Goal: Task Accomplishment & Management: Use online tool/utility

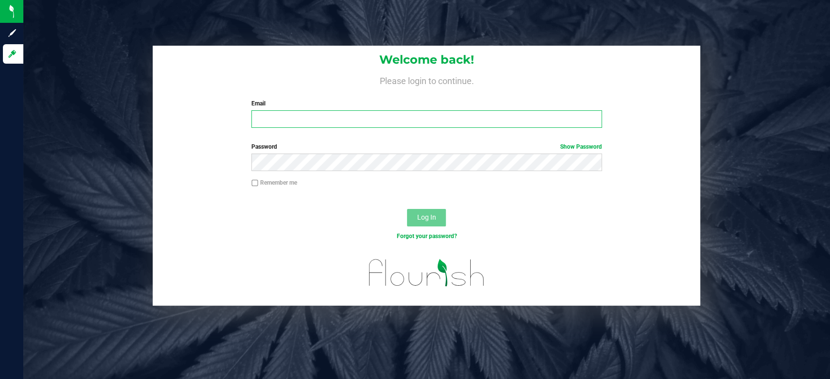
click at [340, 121] on input "Email" at bounding box center [426, 119] width 351 height 18
type input "[EMAIL_ADDRESS][DOMAIN_NAME]"
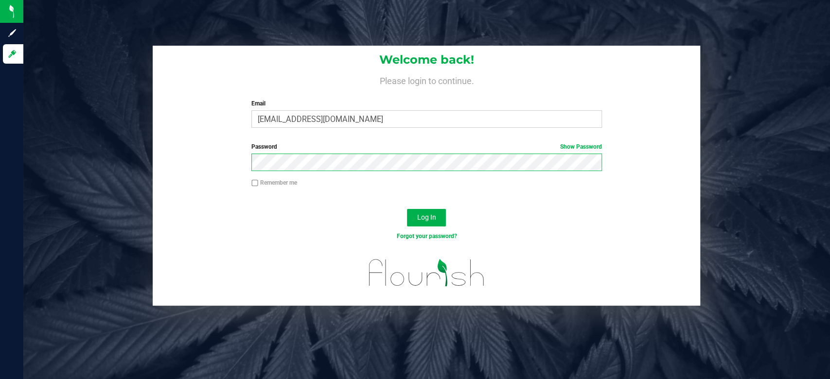
click at [407, 209] on button "Log In" at bounding box center [426, 218] width 39 height 18
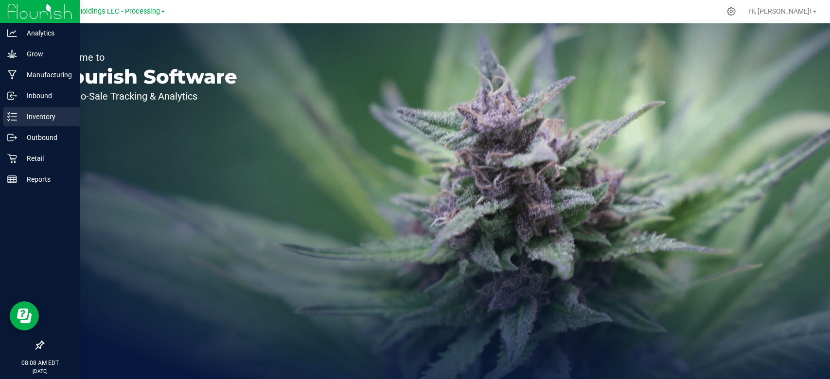
click at [13, 110] on div "Inventory" at bounding box center [41, 116] width 77 height 19
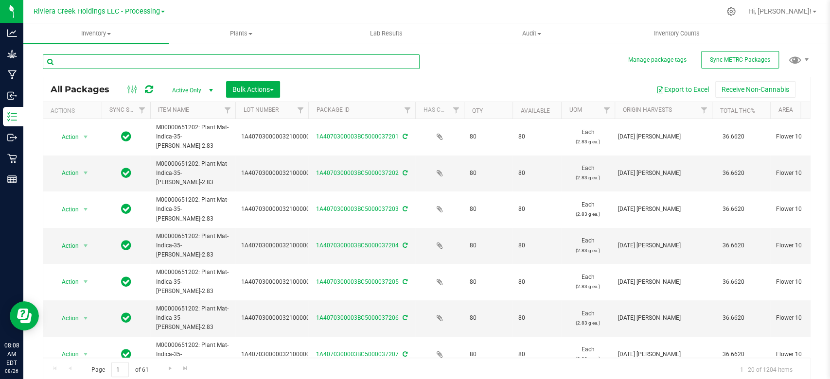
click at [121, 60] on input "text" at bounding box center [231, 61] width 377 height 15
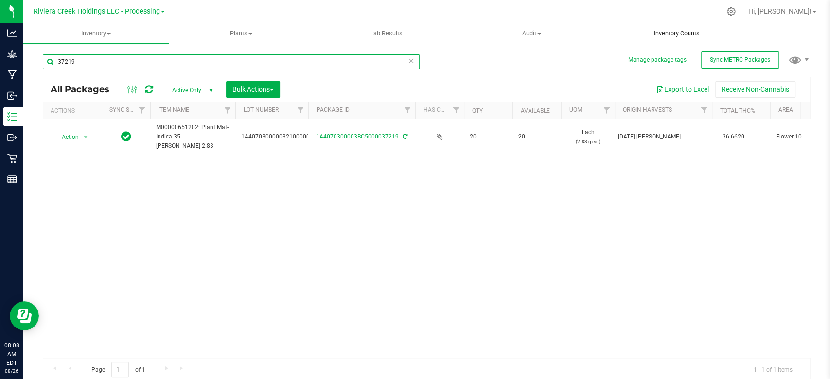
type input "37219"
click at [680, 36] on span "Inventory Counts" at bounding box center [677, 33] width 72 height 9
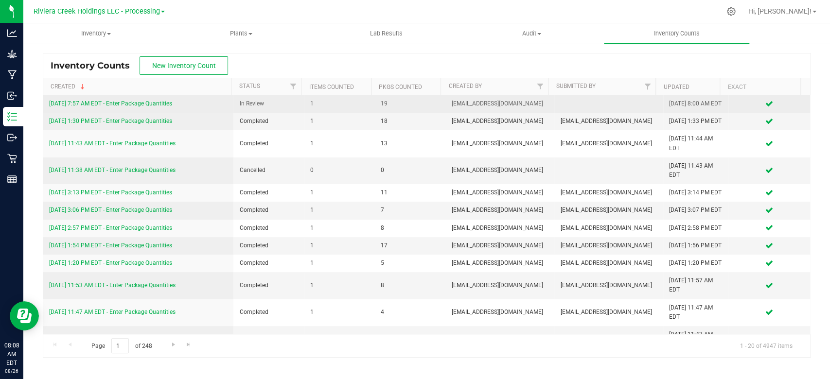
click at [72, 104] on link "[DATE] 7:57 AM EDT - Enter Package Quantities" at bounding box center [110, 103] width 123 height 7
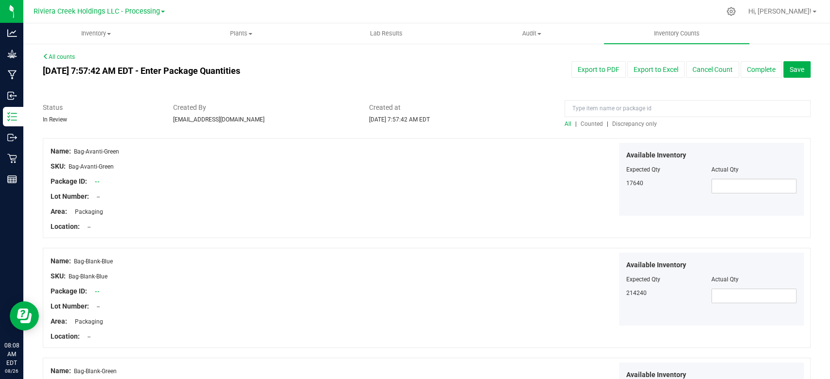
click at [588, 125] on span "Counted" at bounding box center [592, 124] width 22 height 7
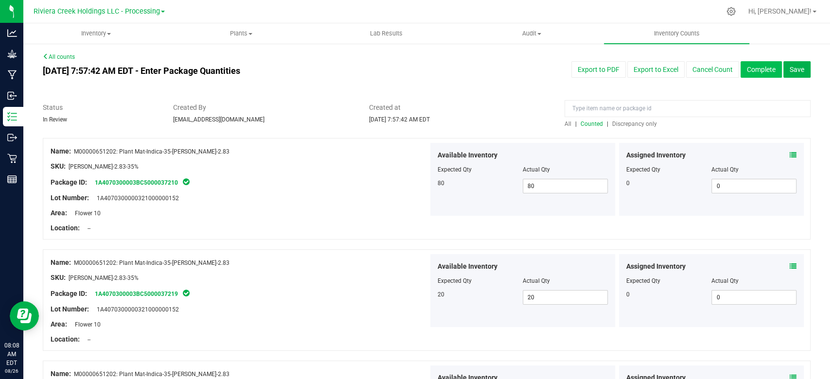
click at [752, 70] on button "Complete" at bounding box center [761, 69] width 41 height 17
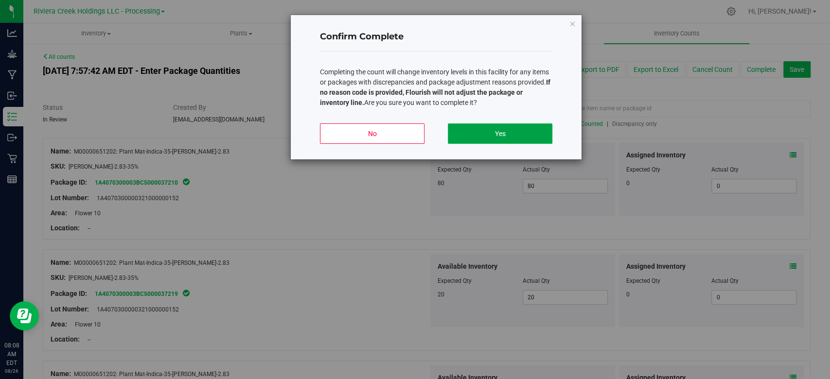
click at [491, 129] on button "Yes" at bounding box center [500, 134] width 105 height 20
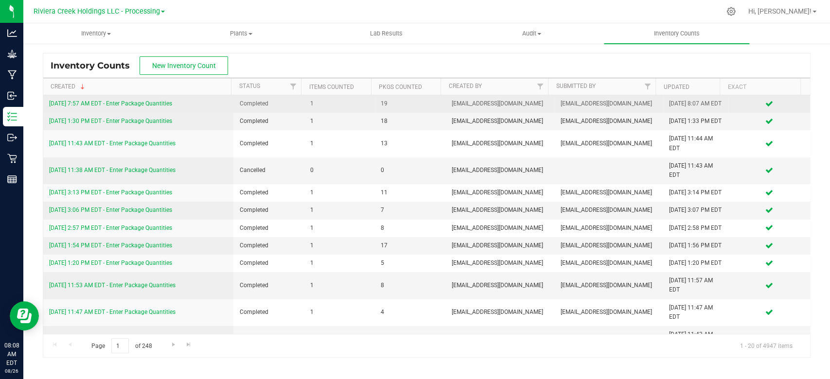
click at [139, 107] on link "[DATE] 7:57 AM EDT - Enter Package Quantities" at bounding box center [110, 103] width 123 height 7
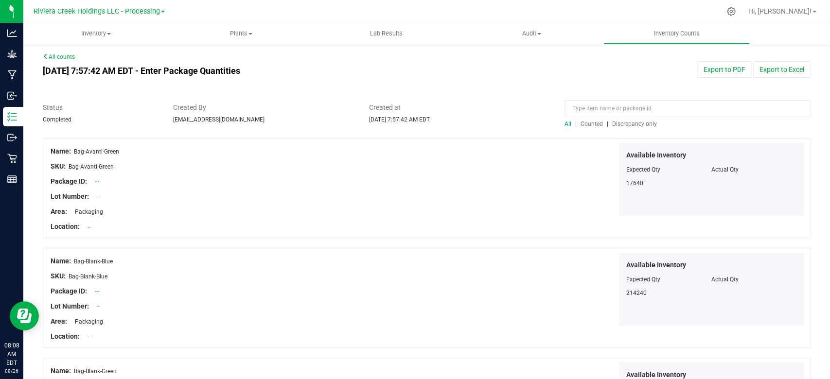
click at [591, 126] on span "Counted" at bounding box center [592, 124] width 22 height 7
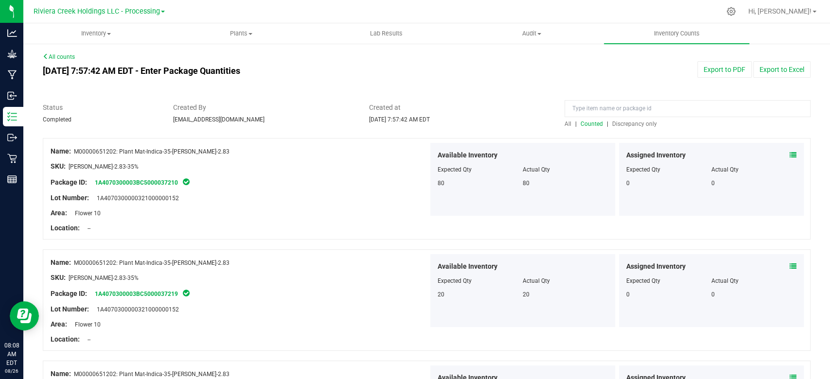
click at [702, 66] on button "Export to PDF" at bounding box center [725, 69] width 54 height 17
click at [96, 35] on span "Inventory" at bounding box center [96, 33] width 144 height 9
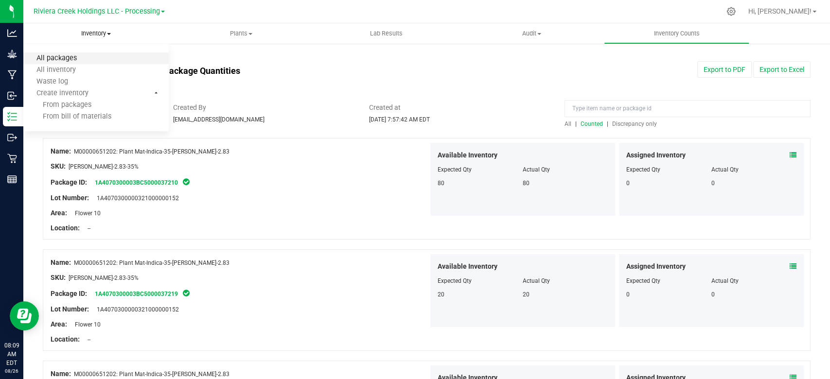
click at [68, 56] on span "All packages" at bounding box center [56, 58] width 67 height 8
